Goal: Answer question/provide support: Ask a question

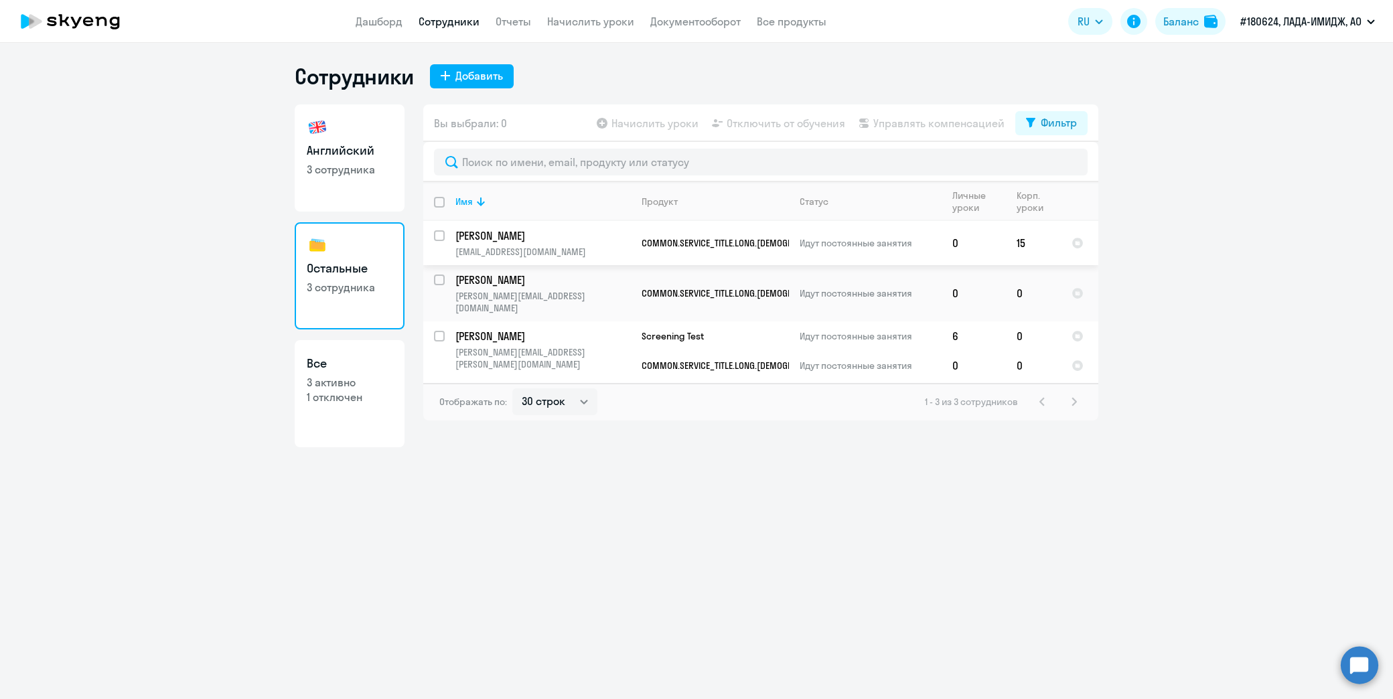
select select "30"
click at [1291, 62] on li "Постоплата, ЛАДА-ИМИДЖ, АО" at bounding box center [1297, 62] width 167 height 33
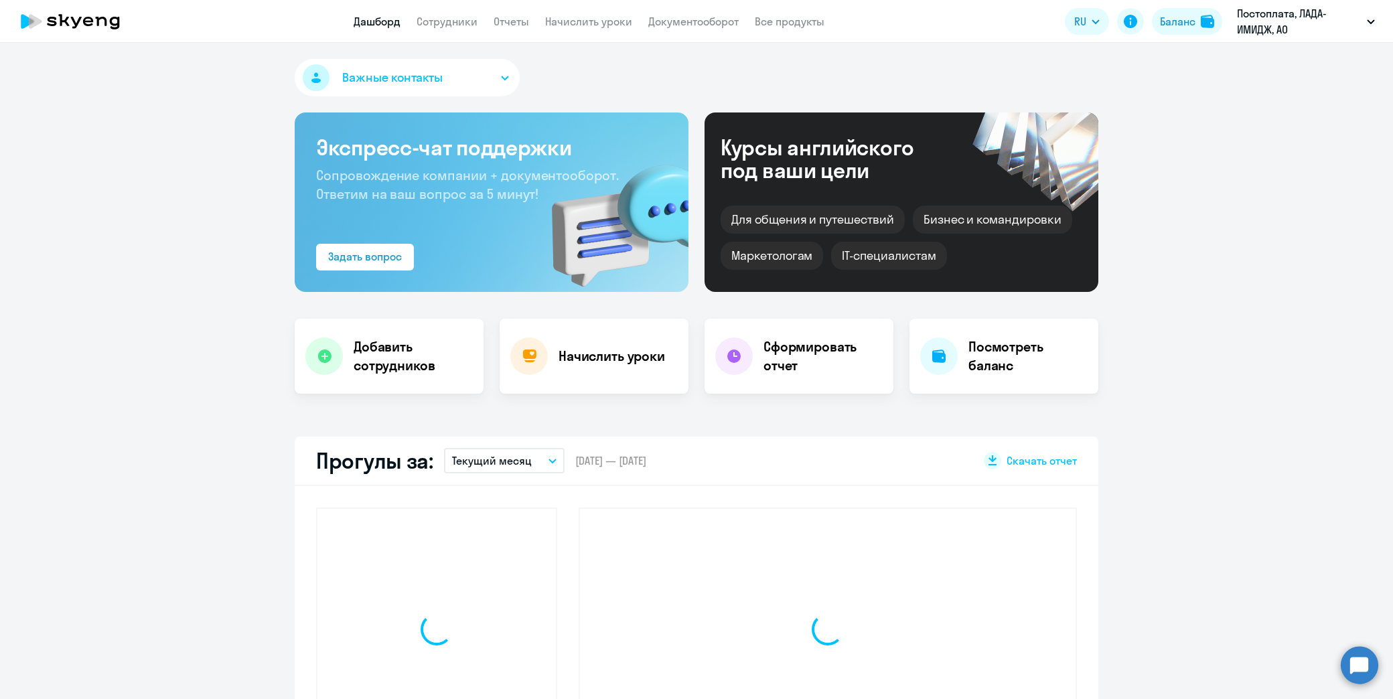
select select "30"
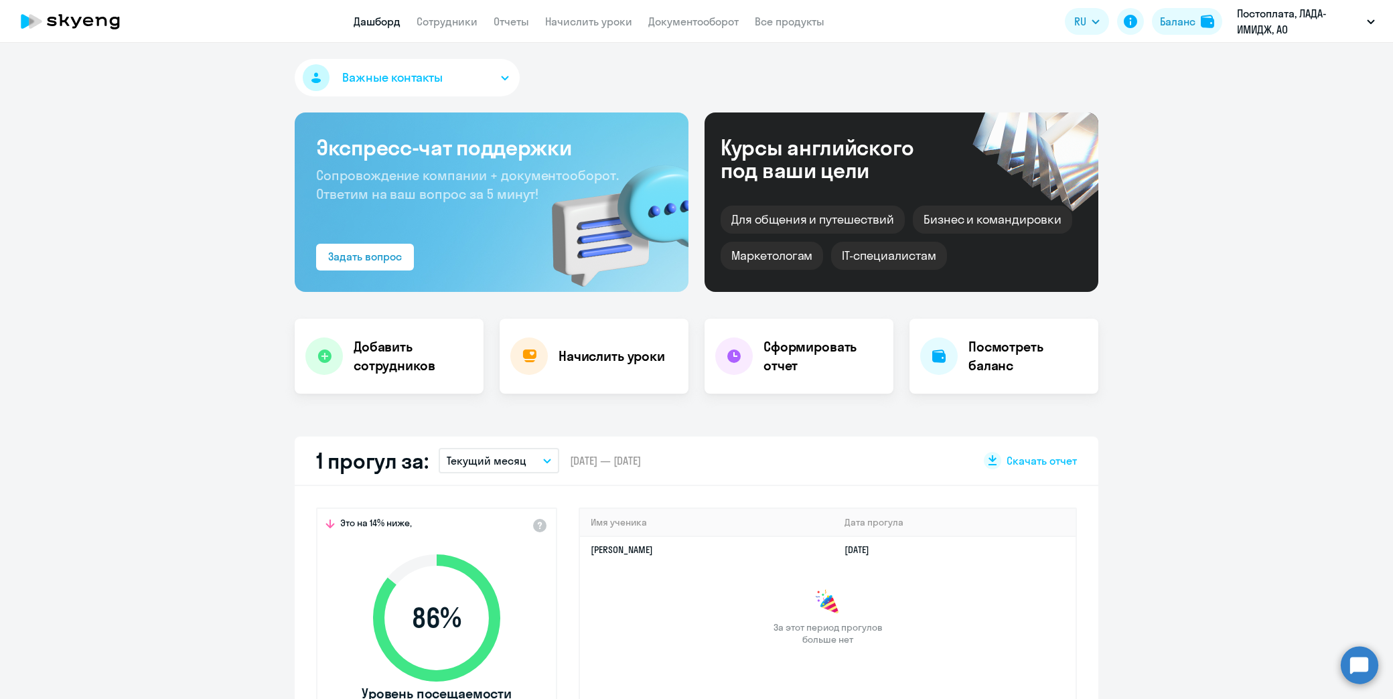
click at [1359, 668] on circle at bounding box center [1359, 664] width 37 height 37
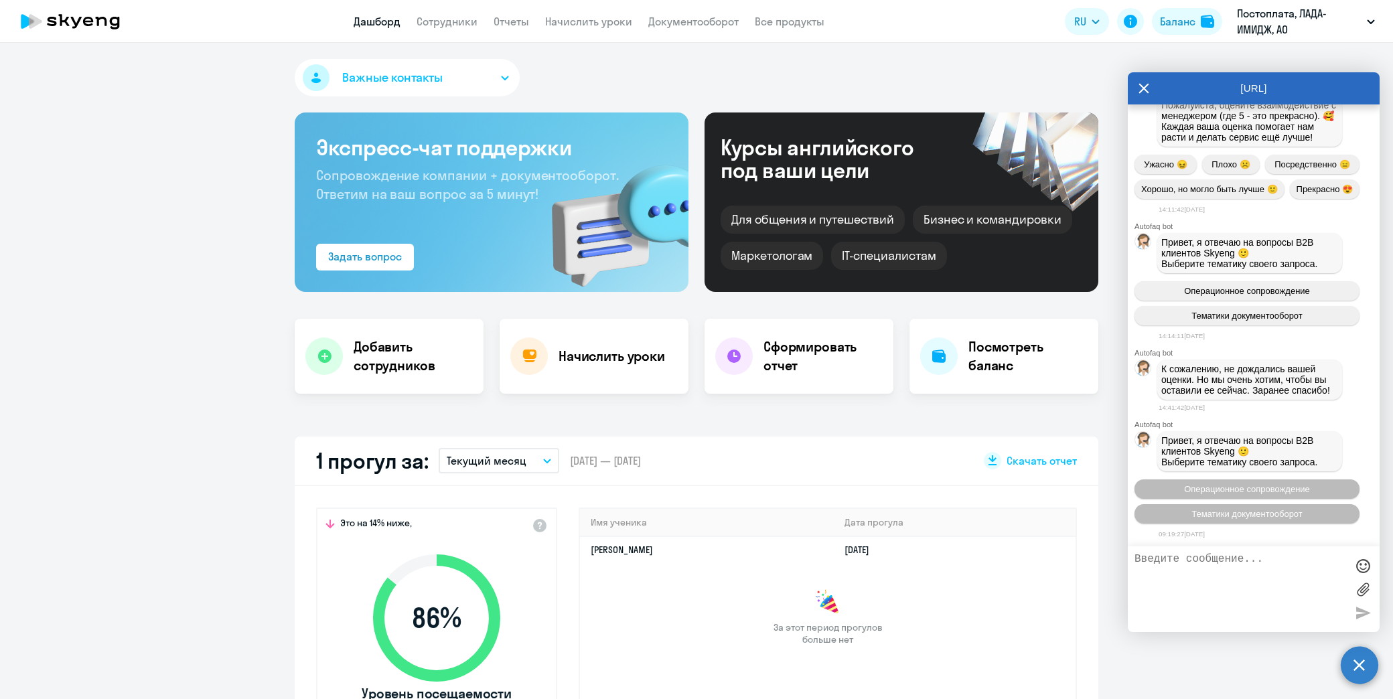
scroll to position [4034, 0]
click at [1222, 561] on textarea at bounding box center [1240, 589] width 212 height 72
click at [1215, 560] on textarea at bounding box center [1240, 589] width 212 height 72
type textarea "не получается зайти в урок"
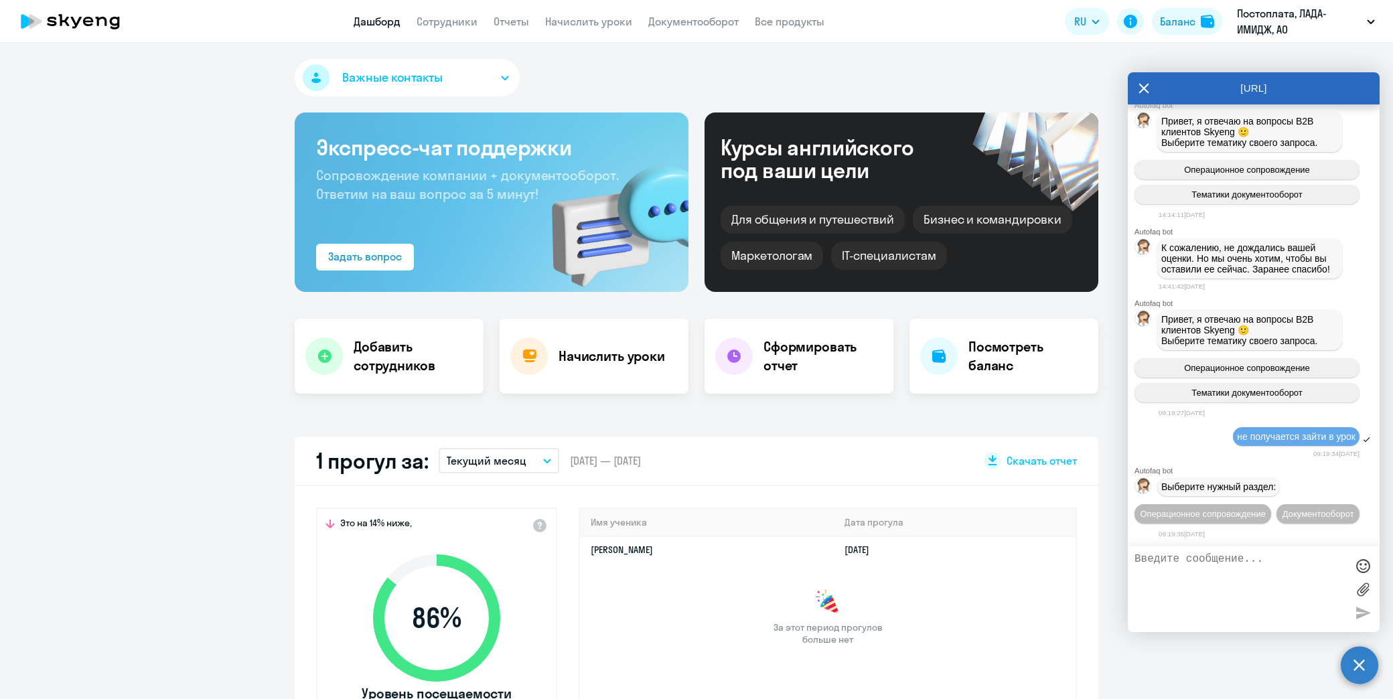
scroll to position [4179, 0]
click at [1266, 509] on span "Операционное сопровождение" at bounding box center [1203, 514] width 126 height 10
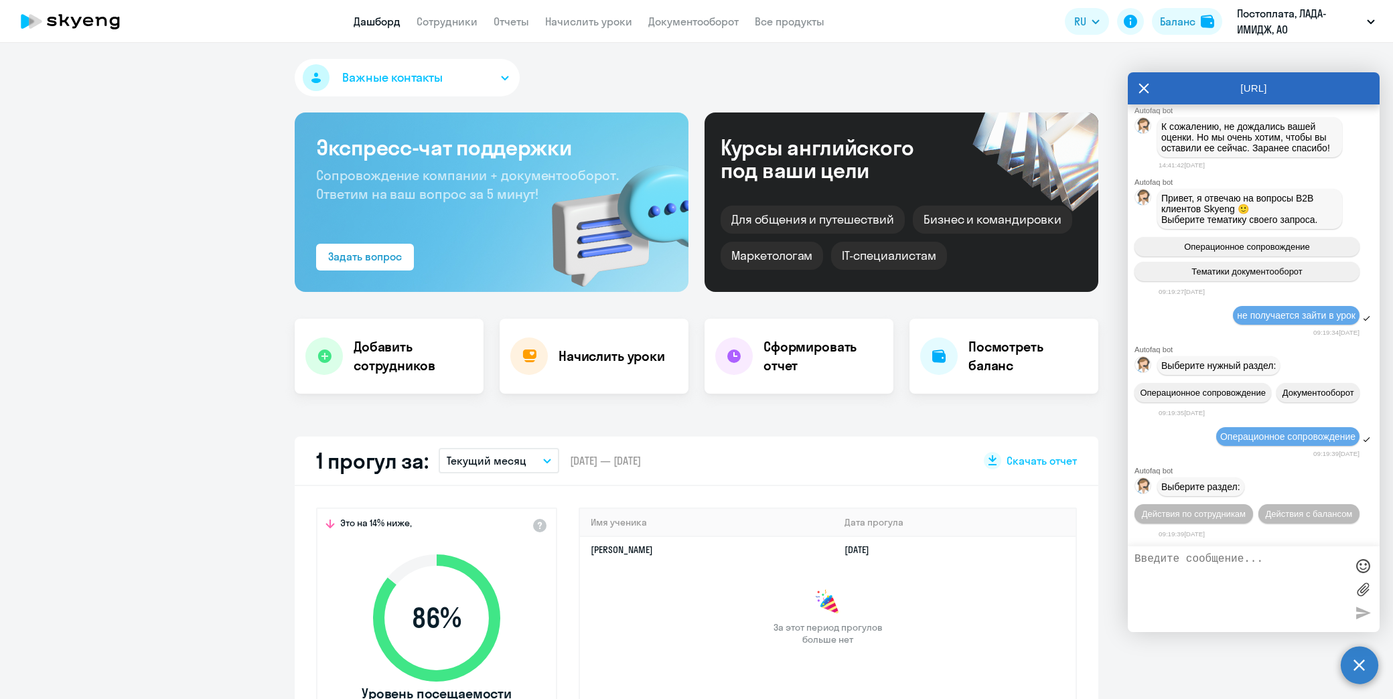
scroll to position [4324, 0]
click at [1227, 509] on span "Действия по сотрудникам" at bounding box center [1194, 514] width 104 height 10
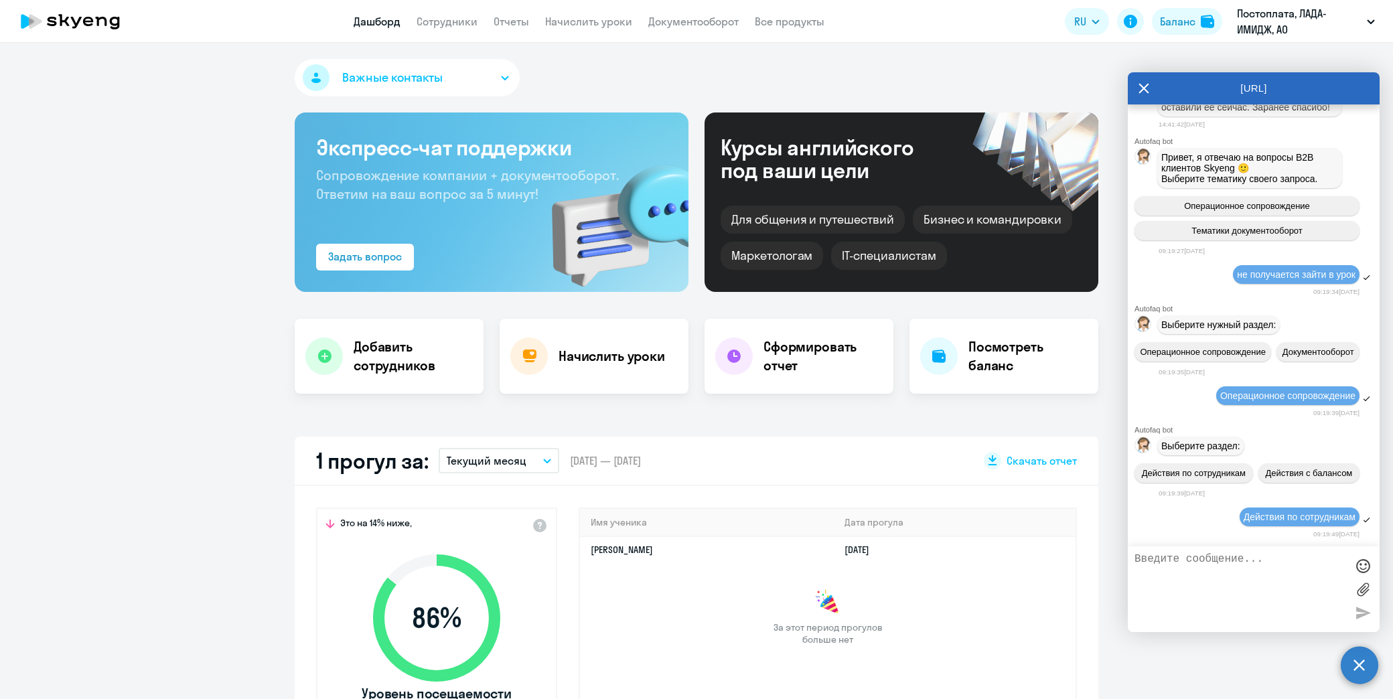
scroll to position [4523, 0]
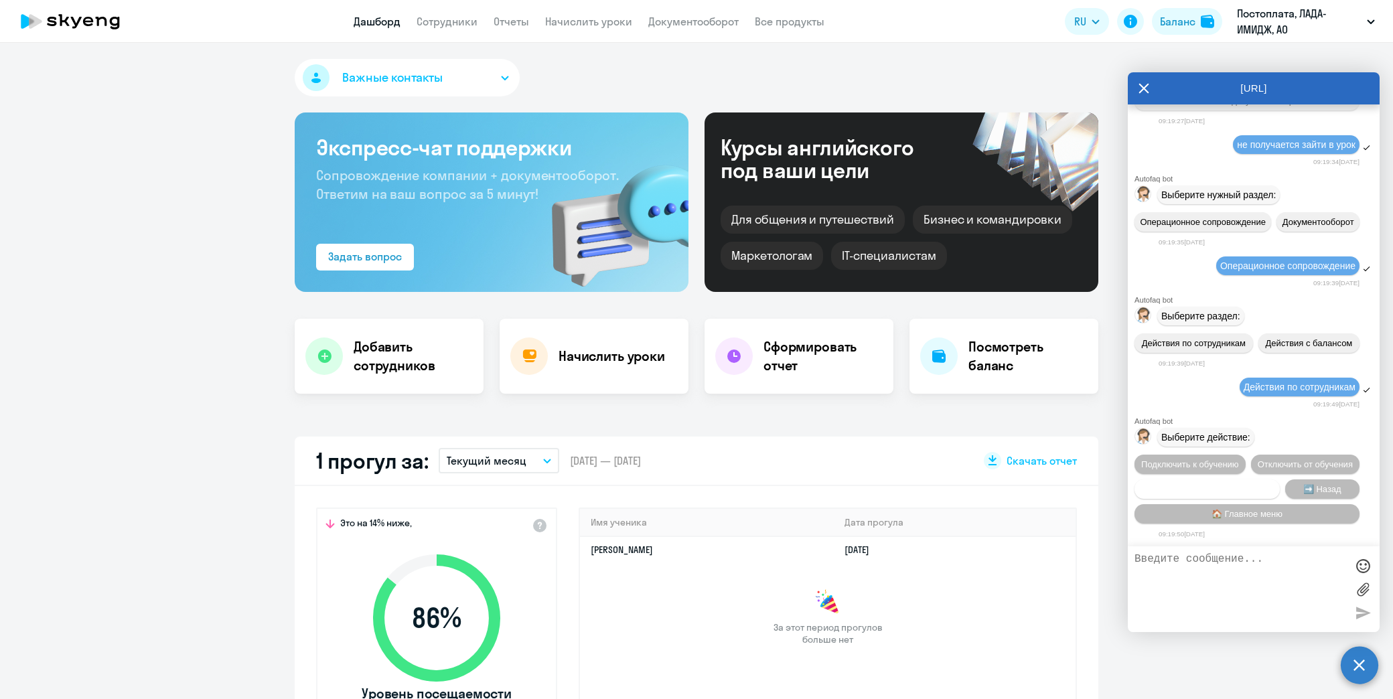
click at [1217, 484] on span "Сотруднику нужна помощь" at bounding box center [1206, 489] width 108 height 10
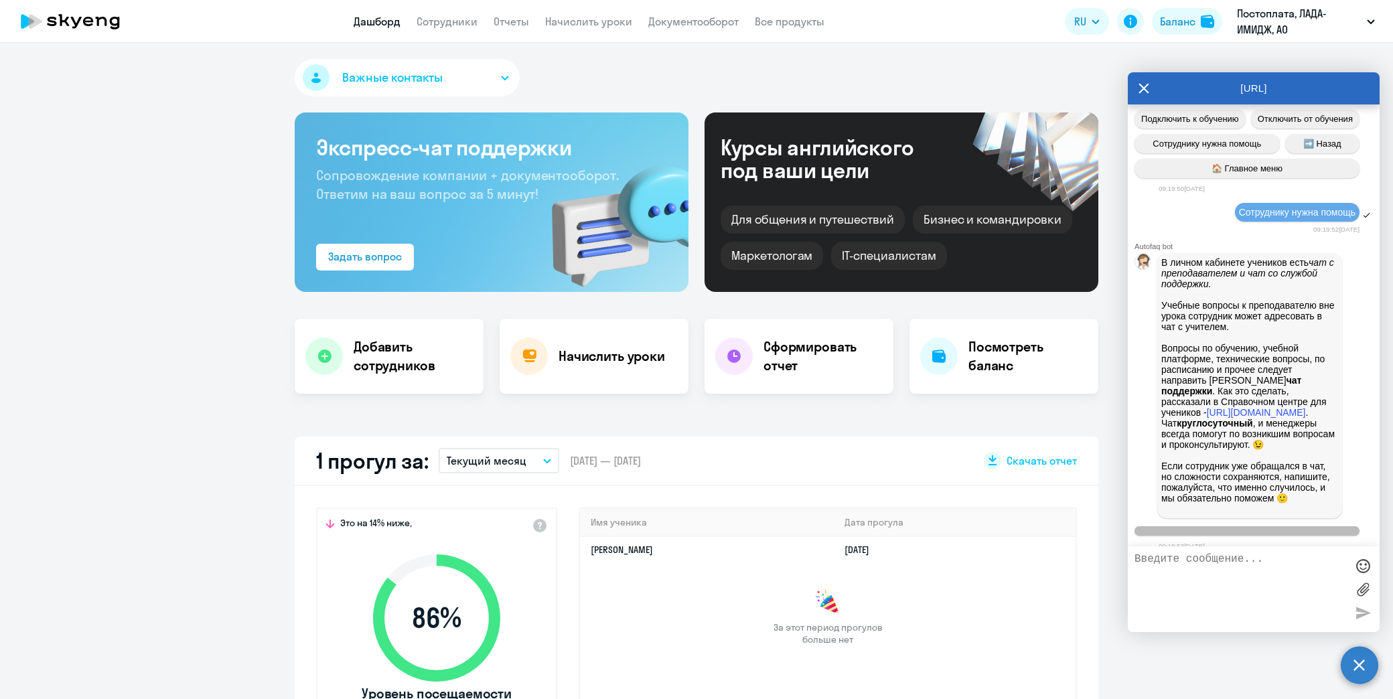
scroll to position [4979, 0]
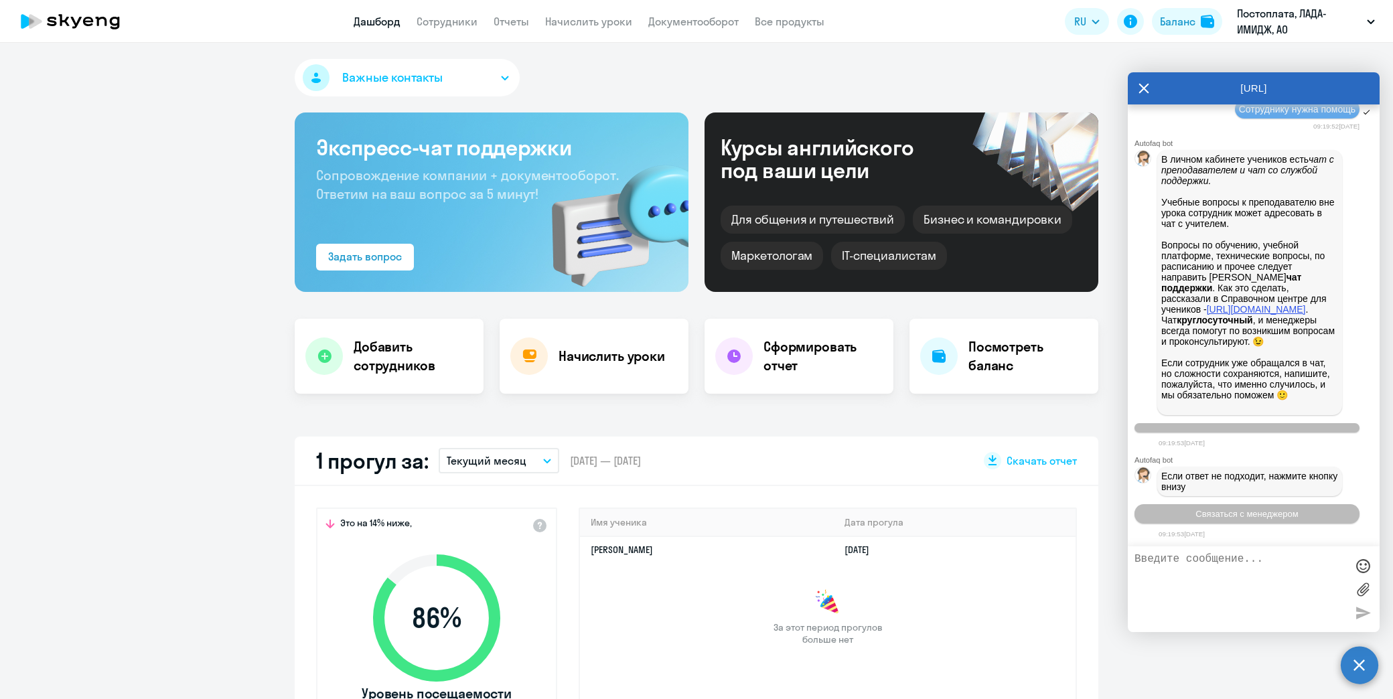
click at [1217, 304] on link "[URL][DOMAIN_NAME]" at bounding box center [1256, 309] width 99 height 11
click at [1254, 557] on textarea at bounding box center [1240, 589] width 212 height 72
click at [1227, 512] on span "Связаться с менеджером" at bounding box center [1246, 514] width 102 height 10
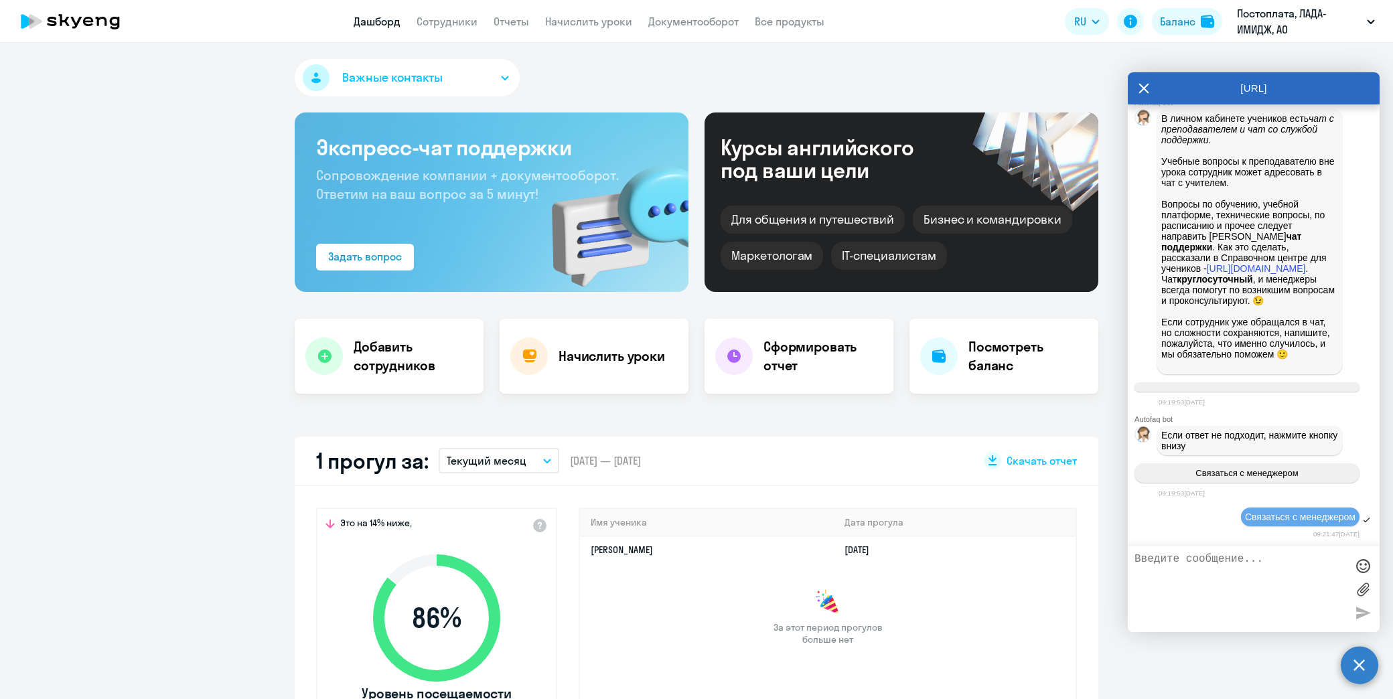
click at [1215, 564] on textarea at bounding box center [1240, 589] width 212 height 72
drag, startPoint x: 1276, startPoint y: 271, endPoint x: 1280, endPoint y: 287, distance: 16.6
click at [1280, 287] on p "В личном кабинете учеников есть чат с преподавателем и чат со службой поддержки…" at bounding box center [1249, 241] width 177 height 257
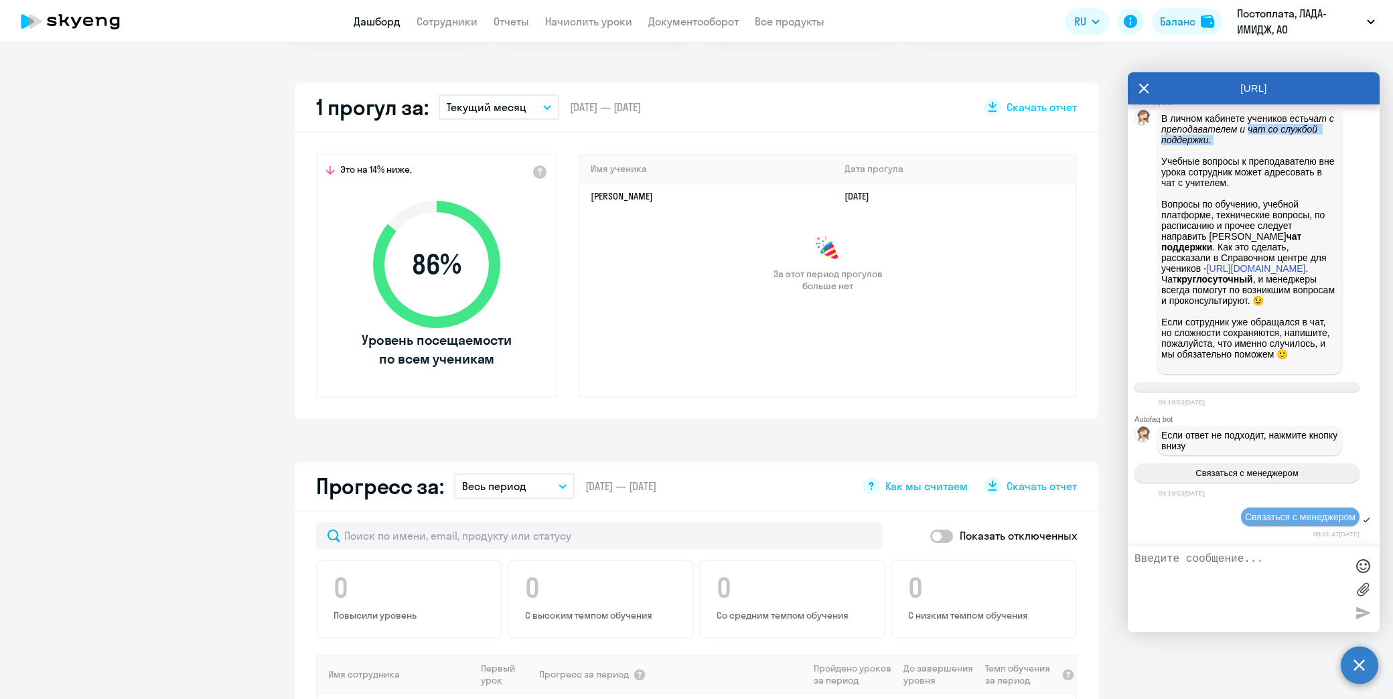
scroll to position [372, 0]
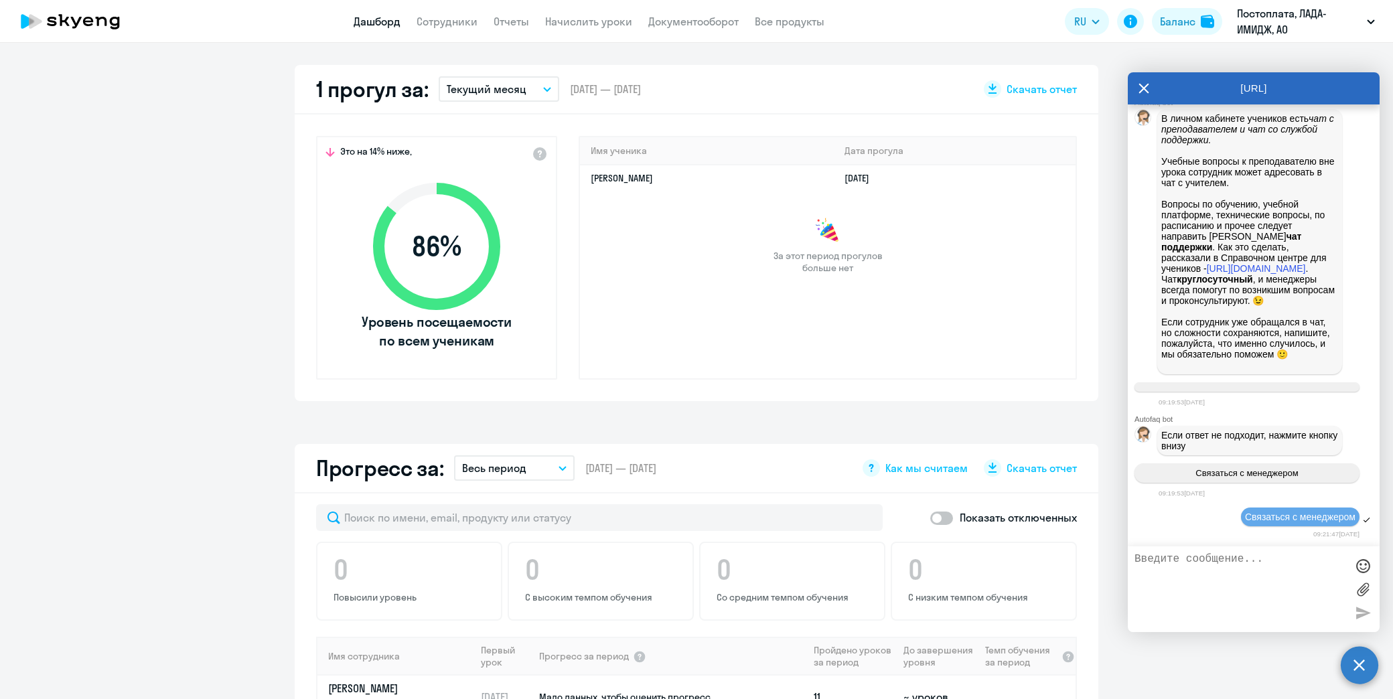
click at [1141, 90] on icon at bounding box center [1143, 88] width 11 height 32
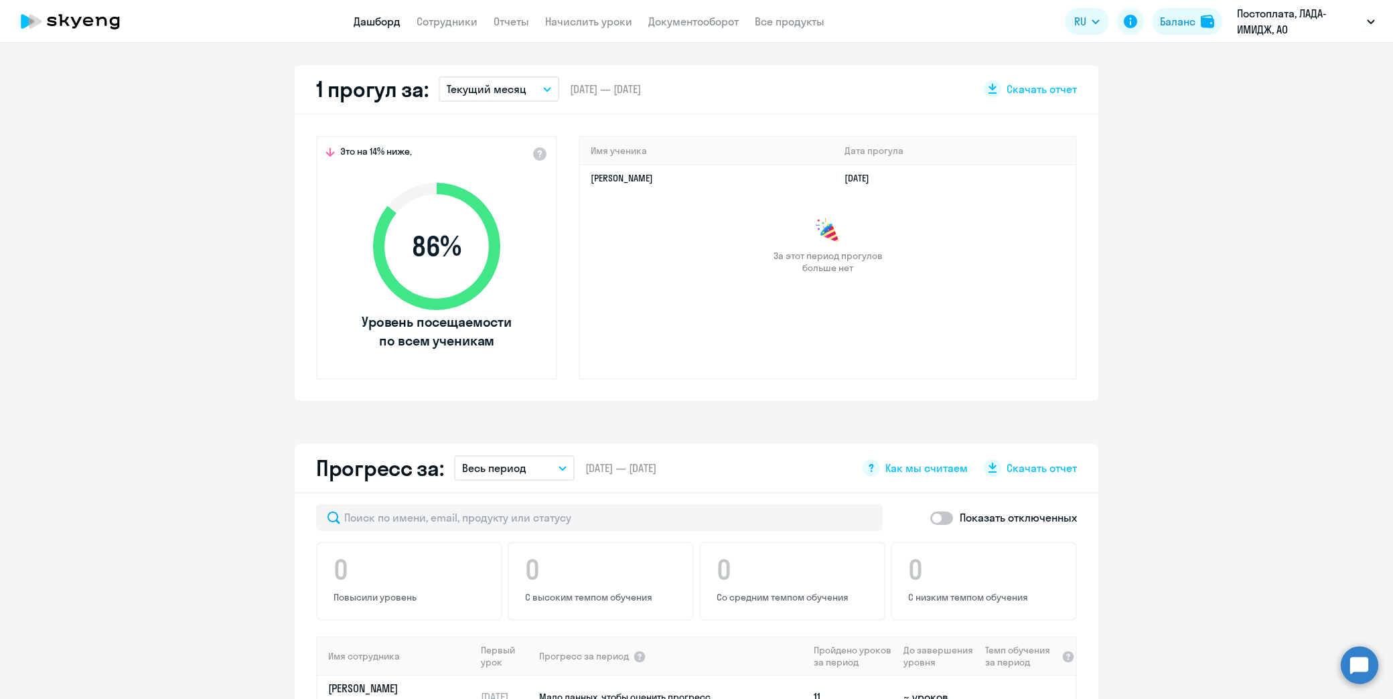
click at [1167, 150] on app-truancy-attendance-dashboard "1 прогул за: Текущий месяц – [DATE] — [DATE] Скачать отчет Это на 14% ниже, 86 …" at bounding box center [696, 233] width 1393 height 336
click at [62, 19] on icon at bounding box center [63, 20] width 11 height 12
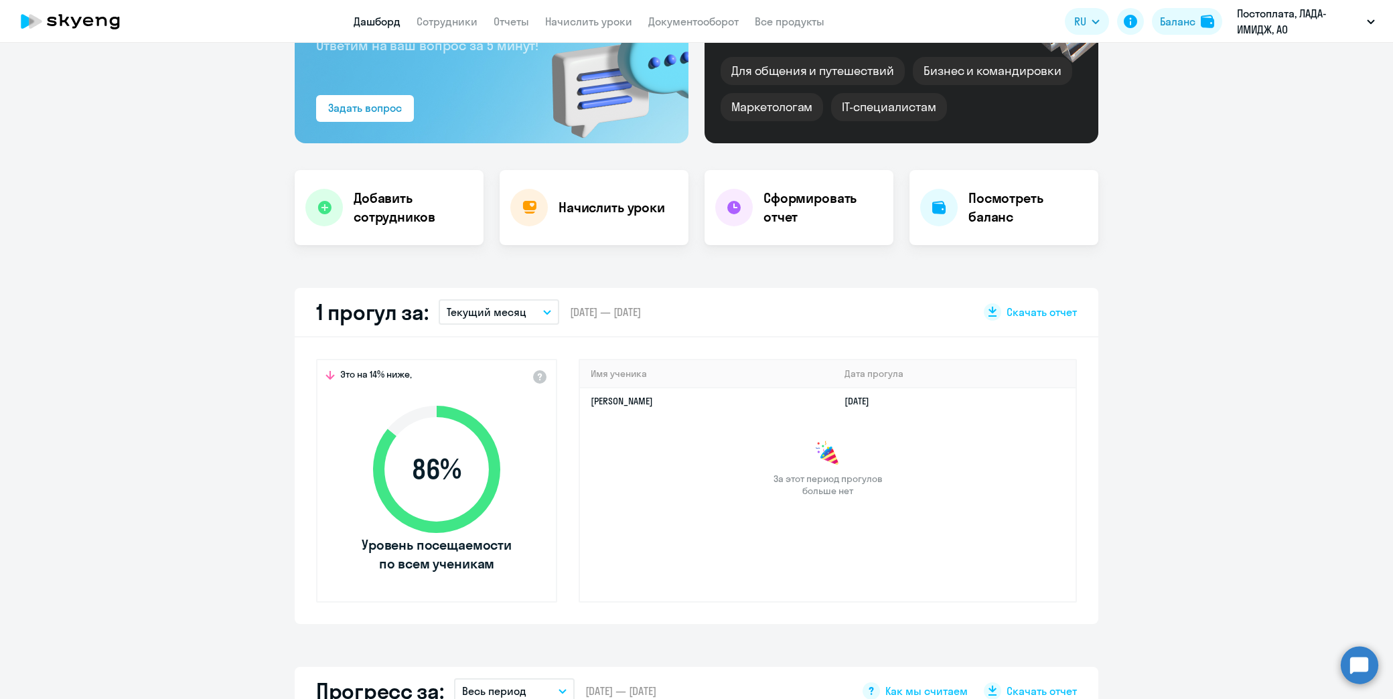
scroll to position [0, 0]
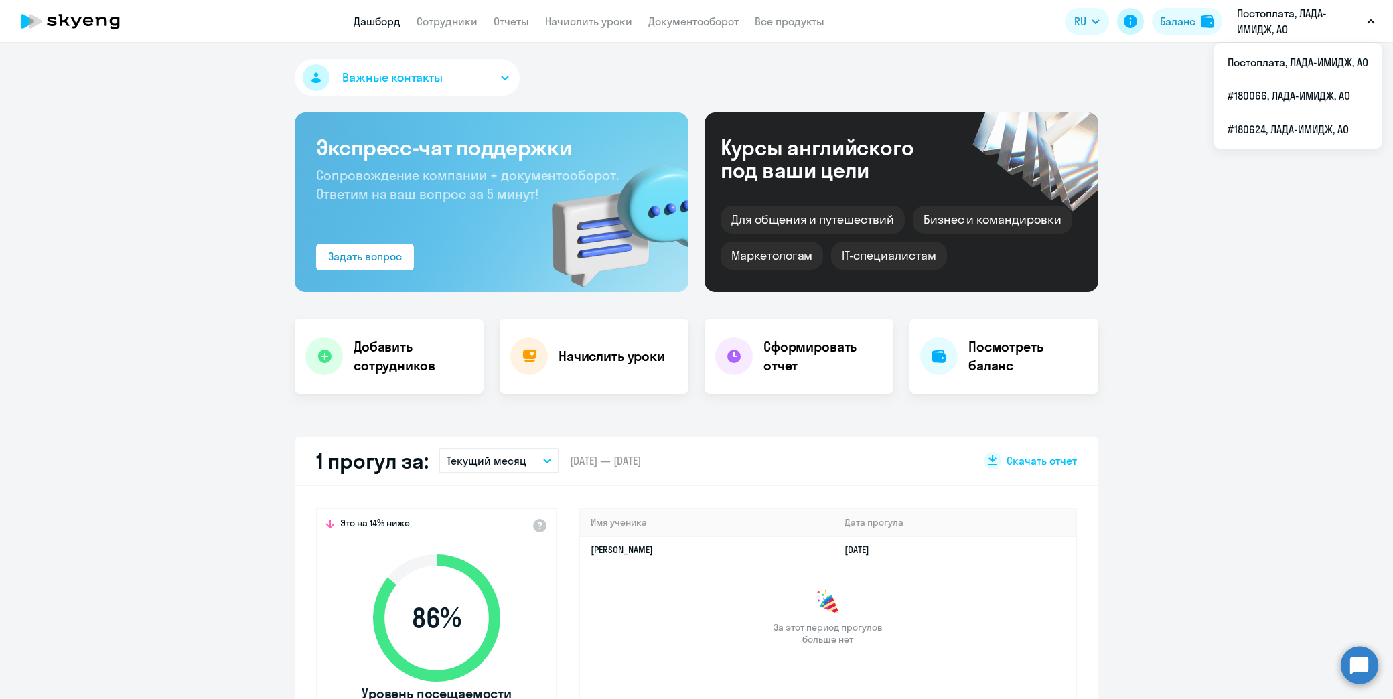
click at [1128, 25] on icon at bounding box center [1130, 21] width 13 height 13
